Goal: Task Accomplishment & Management: Manage account settings

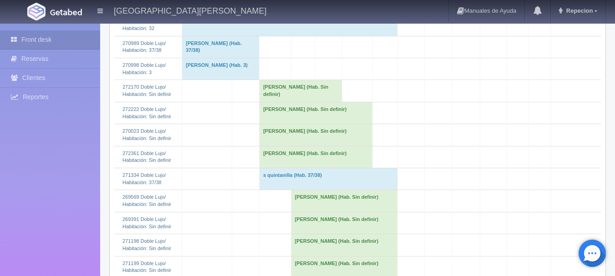
scroll to position [228, 0]
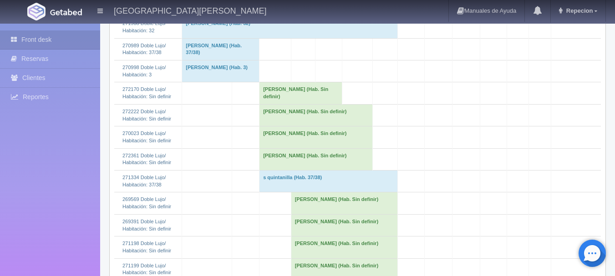
click at [272, 126] on td "Joselyn Diaz (Hab. Sin definir)" at bounding box center [315, 115] width 113 height 22
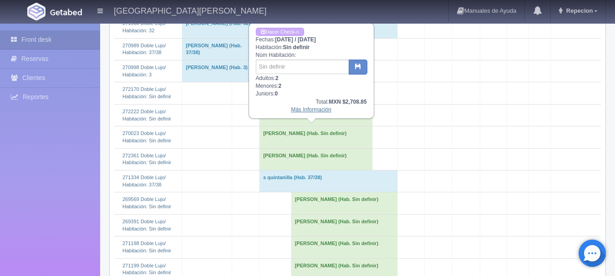
click at [301, 112] on link "Más Información" at bounding box center [311, 110] width 41 height 6
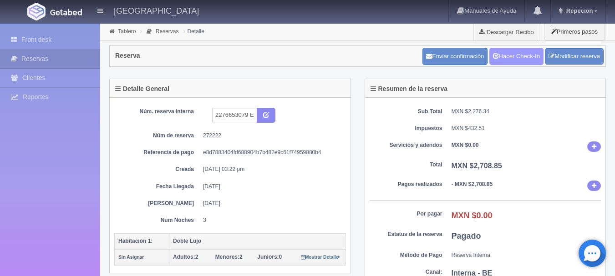
click at [504, 55] on link "Hacer Check-In" at bounding box center [516, 56] width 54 height 17
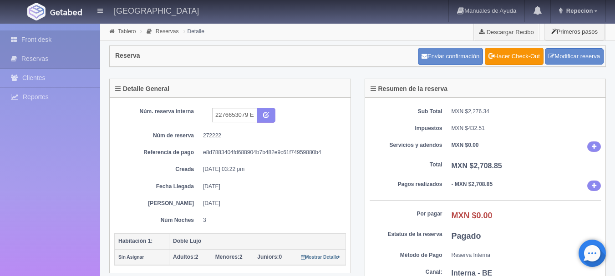
click at [37, 41] on link "Front desk" at bounding box center [50, 39] width 100 height 19
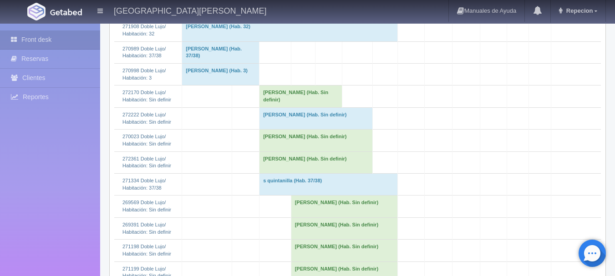
scroll to position [228, 0]
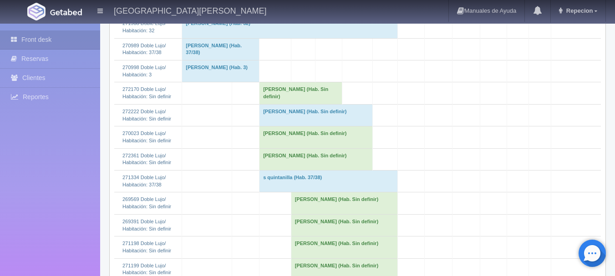
click at [277, 126] on td "Joselyn Diaz (Hab. Sin definir)" at bounding box center [315, 115] width 113 height 22
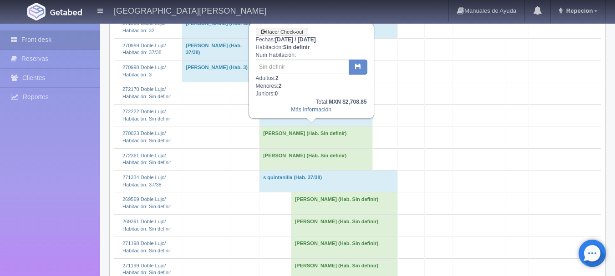
scroll to position [182, 0]
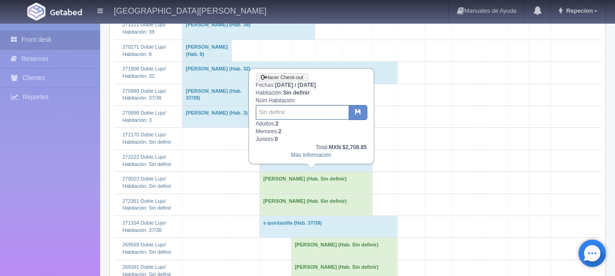
click at [285, 112] on input "text" at bounding box center [302, 112] width 93 height 15
type input "35"
click at [359, 110] on icon "button" at bounding box center [358, 112] width 6 height 6
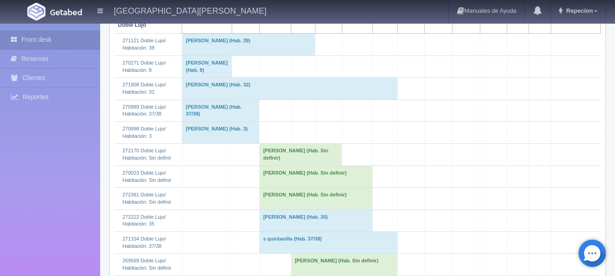
scroll to position [182, 0]
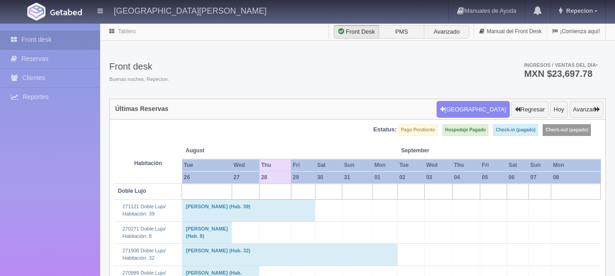
scroll to position [182, 0]
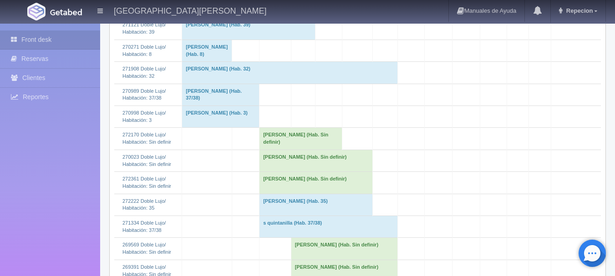
click at [273, 194] on td "[PERSON_NAME] (Hab. Sin definir)" at bounding box center [315, 183] width 113 height 22
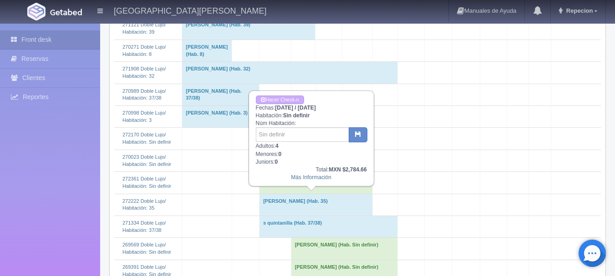
click at [273, 194] on td "[PERSON_NAME] (Hab. Sin definir)" at bounding box center [315, 183] width 113 height 22
click at [308, 194] on td "[PERSON_NAME] (Hab. Sin definir)" at bounding box center [315, 183] width 113 height 22
click at [303, 194] on td "[PERSON_NAME] (Hab. Sin definir)" at bounding box center [315, 183] width 113 height 22
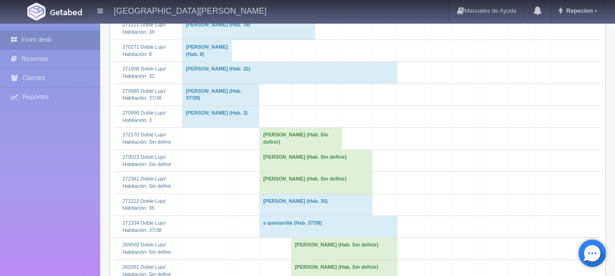
click at [301, 172] on td "[PERSON_NAME] (Hab. Sin definir)" at bounding box center [315, 161] width 113 height 22
click at [338, 172] on td "[PERSON_NAME] (Hab. Sin definir)" at bounding box center [315, 161] width 113 height 22
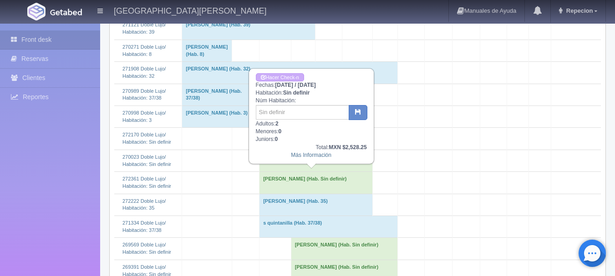
click at [340, 172] on td "[PERSON_NAME] (Hab. Sin definir)" at bounding box center [315, 161] width 113 height 22
click at [361, 172] on td "[PERSON_NAME] (Hab. Sin definir)" at bounding box center [315, 161] width 113 height 22
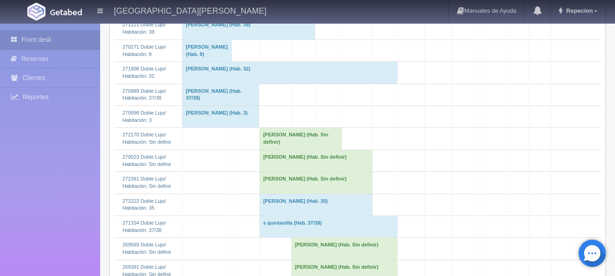
click at [326, 150] on td "[PERSON_NAME] (Hab. Sin definir)" at bounding box center [300, 139] width 83 height 22
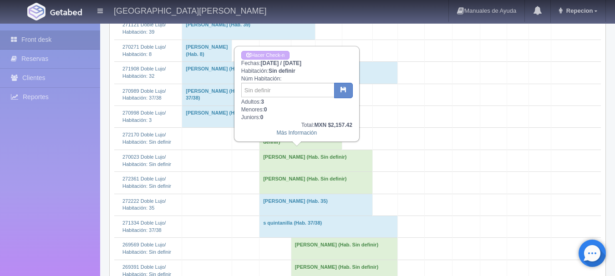
click at [326, 150] on td "[PERSON_NAME] (Hab. Sin definir)" at bounding box center [300, 139] width 83 height 22
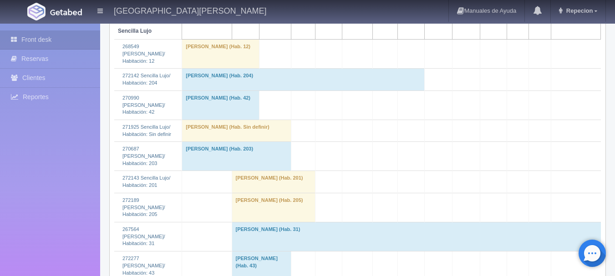
scroll to position [819, 0]
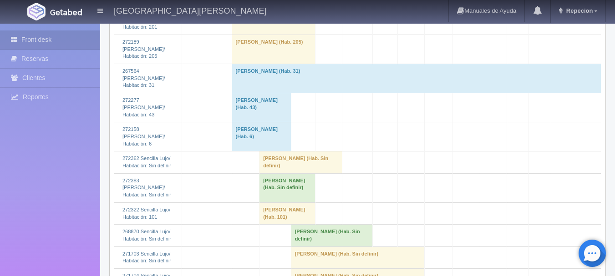
click at [298, 191] on td "[PERSON_NAME] (Hab. Sin definir)" at bounding box center [287, 187] width 56 height 29
click at [302, 183] on td "[PERSON_NAME] (Hab. Sin definir)" at bounding box center [287, 187] width 56 height 29
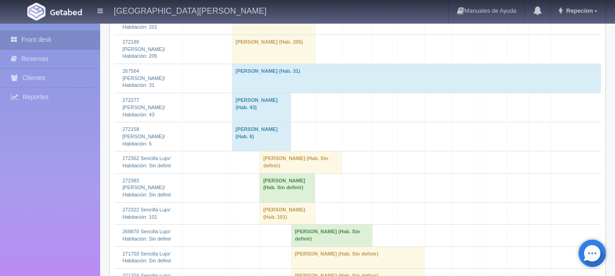
click at [302, 183] on td "[PERSON_NAME] (Hab. Sin definir)" at bounding box center [287, 187] width 56 height 29
click at [302, 184] on td "[PERSON_NAME] (Hab. Sin definir)" at bounding box center [287, 187] width 56 height 29
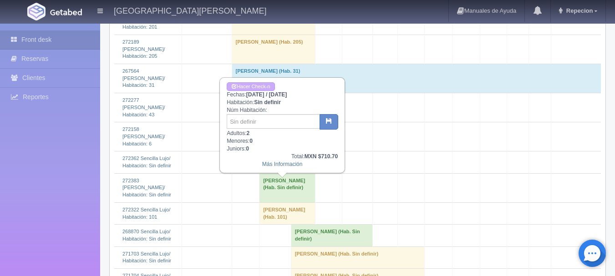
click at [304, 188] on td "[PERSON_NAME] (Hab. Sin definir)" at bounding box center [287, 187] width 56 height 29
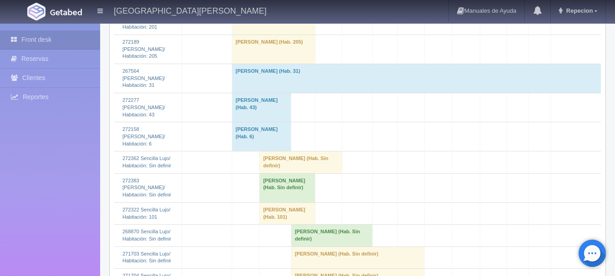
click at [329, 173] on td "[PERSON_NAME] (Hab. Sin definir)" at bounding box center [300, 163] width 83 height 22
click at [336, 171] on td "[PERSON_NAME] (Hab. Sin definir)" at bounding box center [300, 163] width 83 height 22
click at [310, 173] on td "[PERSON_NAME] (Hab. Sin definir)" at bounding box center [300, 163] width 83 height 22
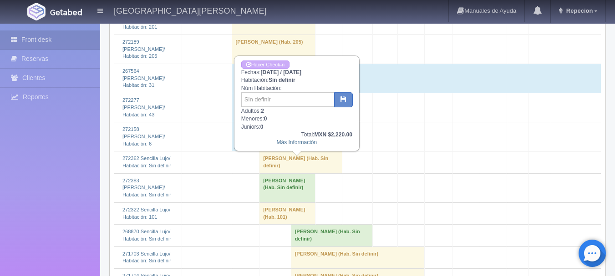
click at [311, 171] on td "[PERSON_NAME] (Hab. Sin definir)" at bounding box center [300, 163] width 83 height 22
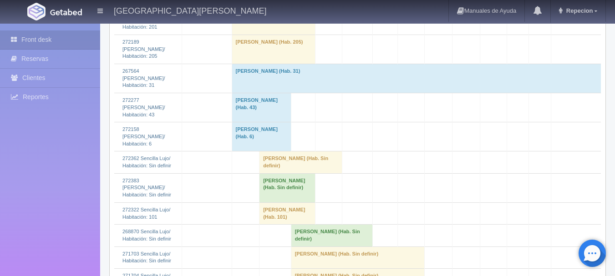
click at [300, 187] on td "[PERSON_NAME] (Hab. Sin definir)" at bounding box center [287, 187] width 56 height 29
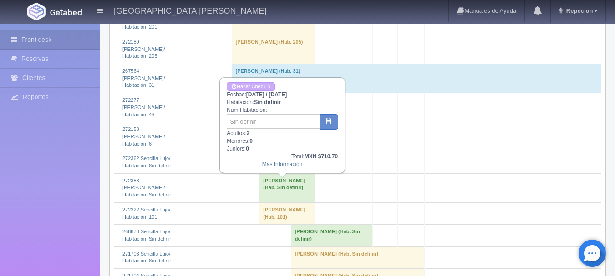
click at [300, 187] on td "[PERSON_NAME] (Hab. Sin definir)" at bounding box center [287, 187] width 56 height 29
